Goal: Find specific page/section: Find specific page/section

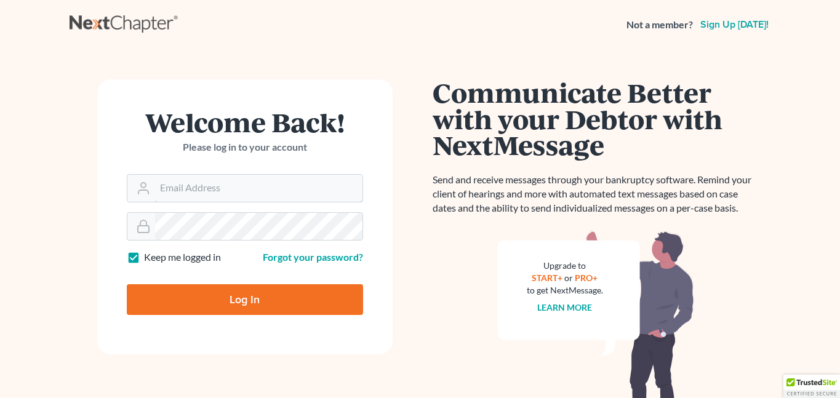
type input "[EMAIL_ADDRESS][DOMAIN_NAME]"
click at [256, 300] on input "Log In" at bounding box center [245, 299] width 236 height 31
type input "Thinking..."
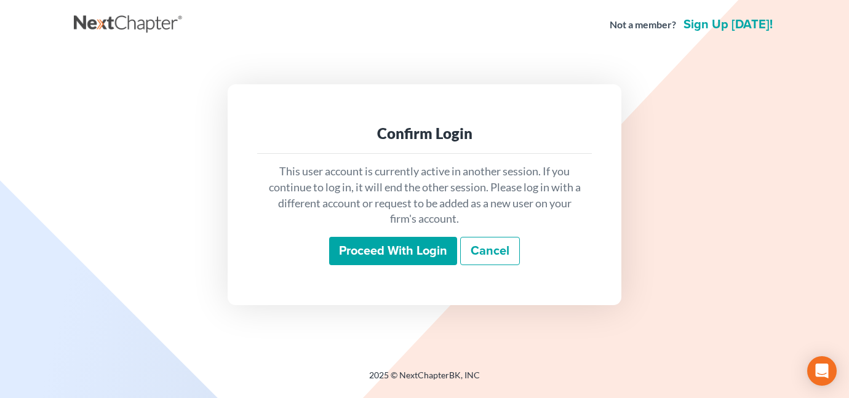
click at [369, 263] on input "Proceed with login" at bounding box center [393, 251] width 128 height 28
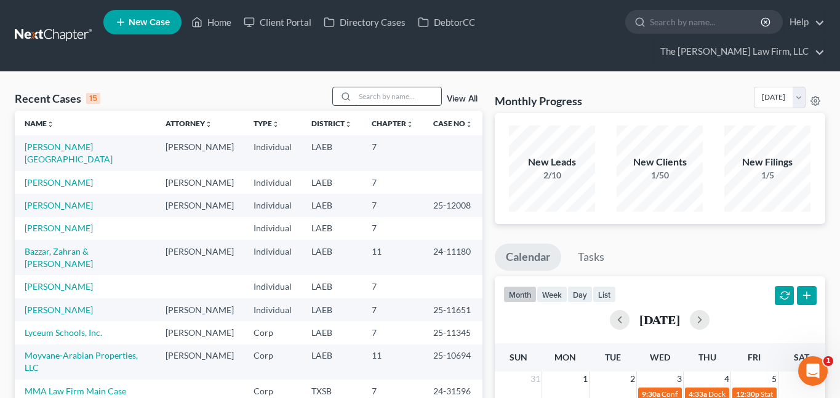
click at [369, 87] on input "search" at bounding box center [398, 96] width 86 height 18
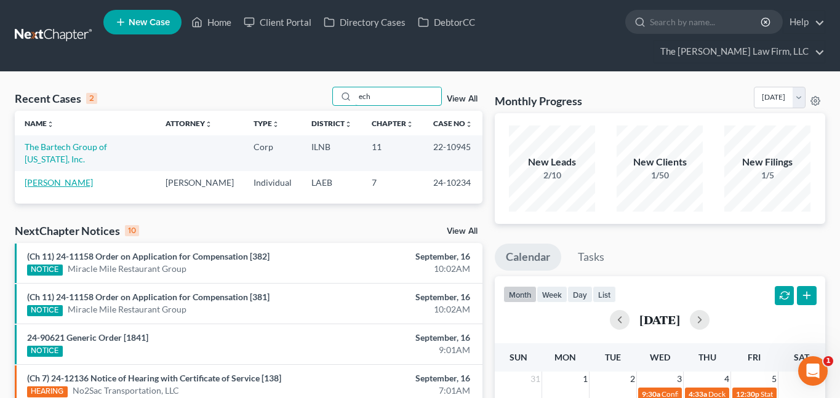
type input "ech"
click at [38, 177] on link "[PERSON_NAME]" at bounding box center [59, 182] width 68 height 10
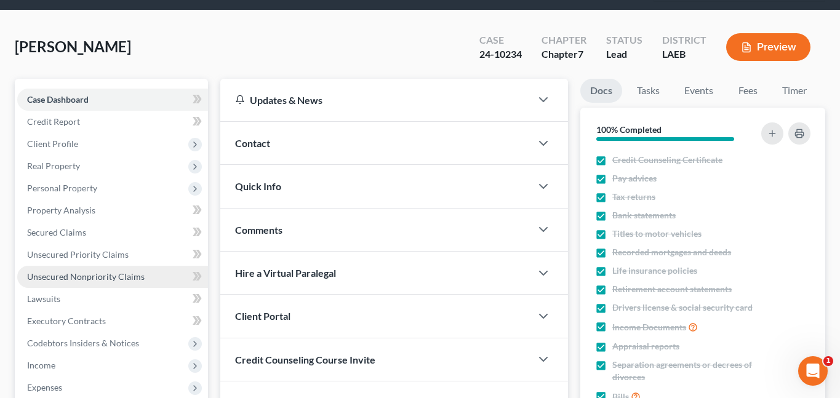
click at [57, 271] on span "Unsecured Nonpriority Claims" at bounding box center [86, 276] width 118 height 10
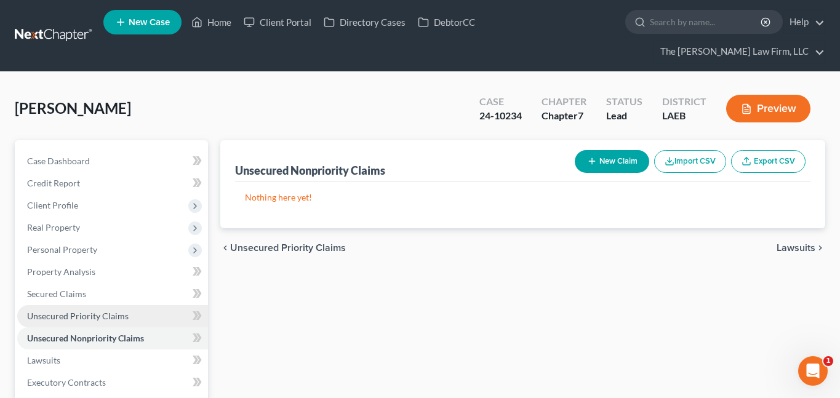
click at [87, 305] on link "Unsecured Priority Claims" at bounding box center [112, 316] width 191 height 22
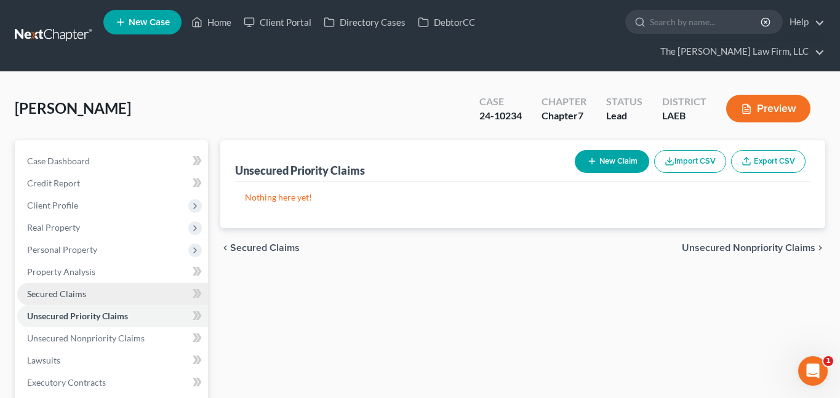
click at [62, 289] on span "Secured Claims" at bounding box center [56, 294] width 59 height 10
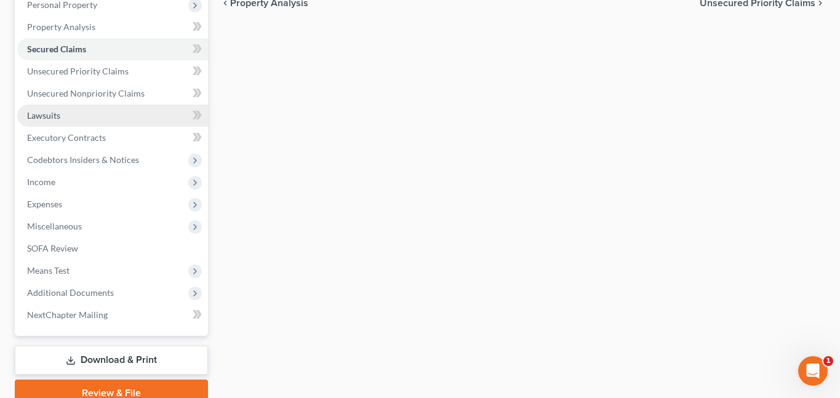
scroll to position [246, 0]
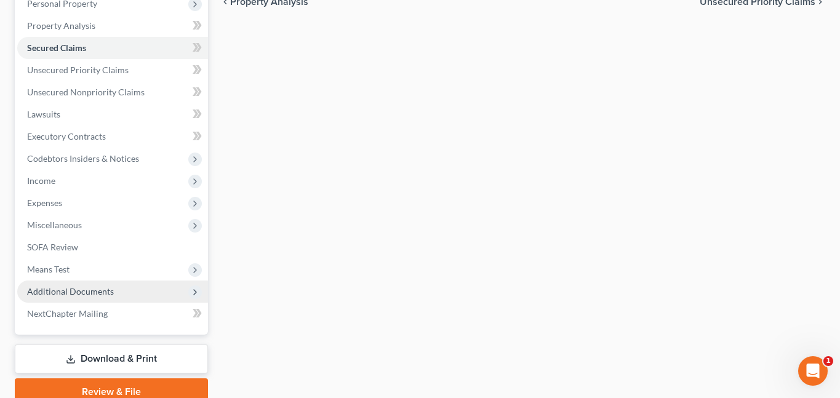
click at [81, 286] on span "Additional Documents" at bounding box center [70, 291] width 87 height 10
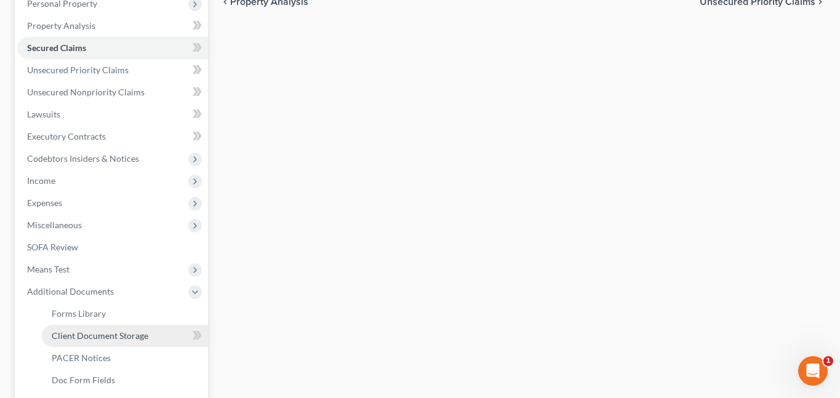
click at [97, 331] on span "Client Document Storage" at bounding box center [100, 336] width 97 height 10
